Goal: Navigation & Orientation: Understand site structure

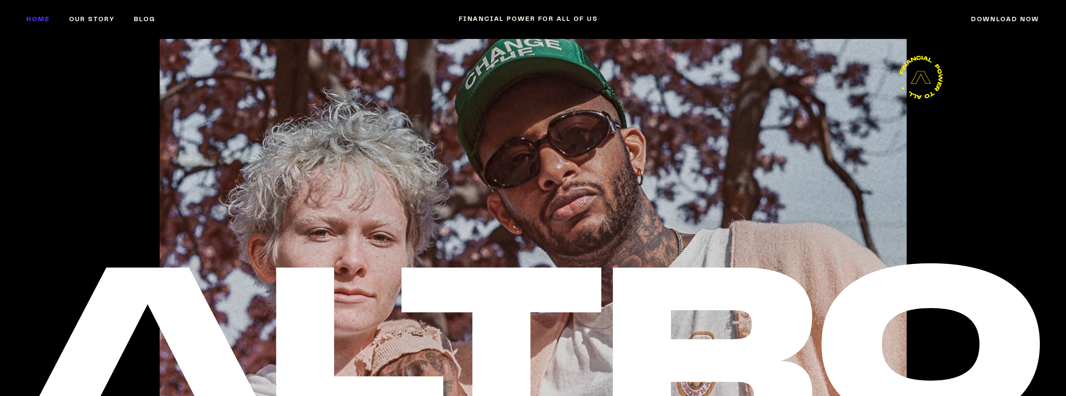
click at [42, 20] on link "Home" at bounding box center [47, 20] width 42 height 44
click at [89, 18] on link "Our Story" at bounding box center [101, 20] width 65 height 44
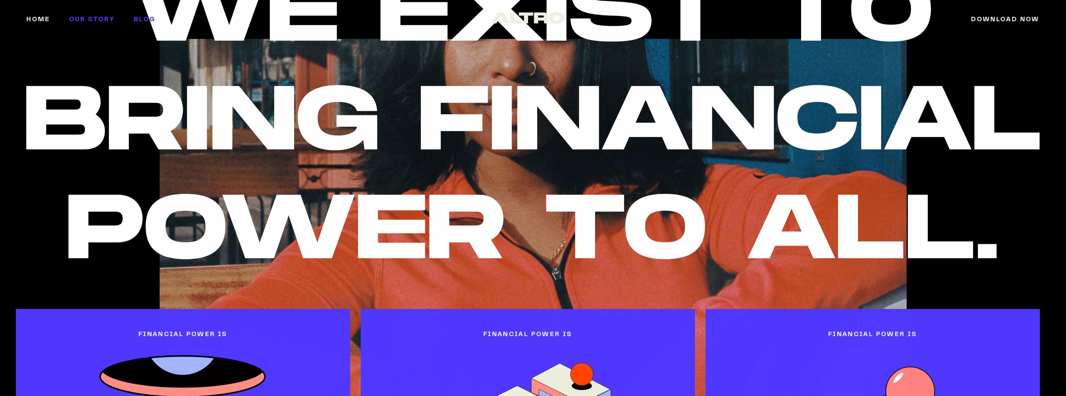
click at [139, 18] on link "Blog" at bounding box center [154, 20] width 40 height 44
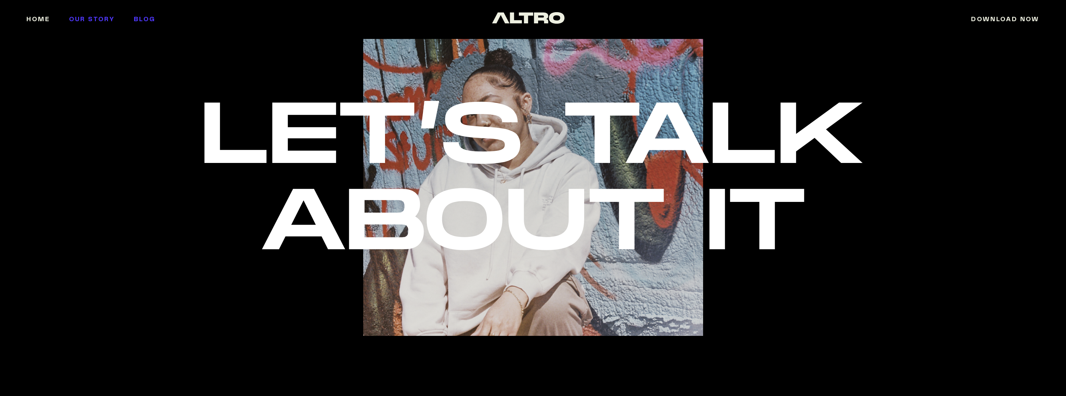
click at [111, 18] on link "Our Story" at bounding box center [101, 20] width 65 height 44
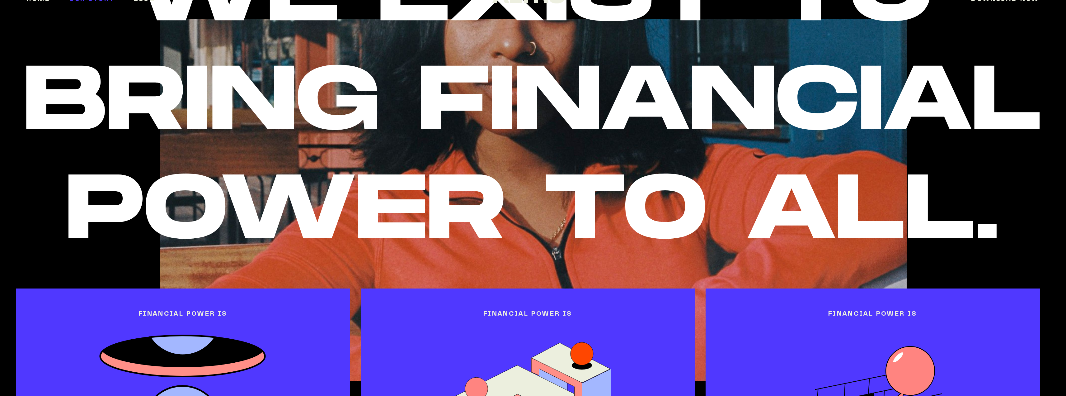
scroll to position [31, 0]
